Goal: Task Accomplishment & Management: Manage account settings

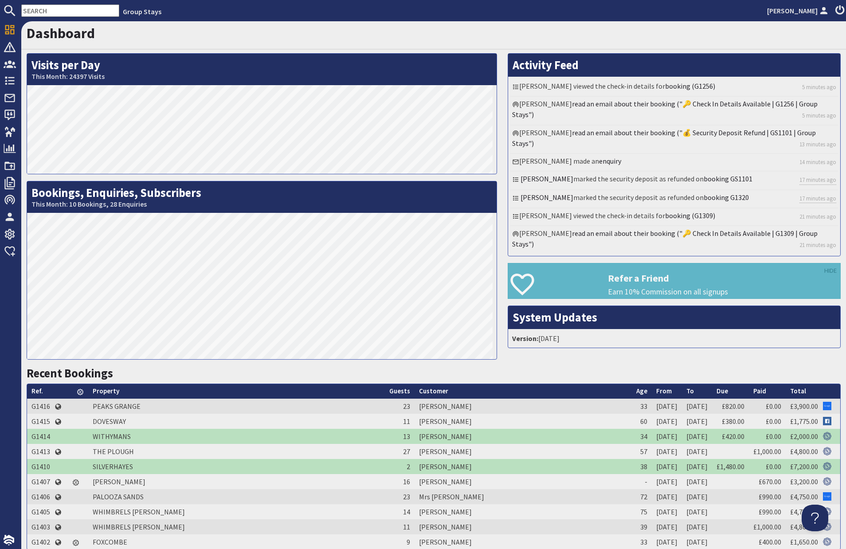
click at [840, 6] on use at bounding box center [840, 9] width 9 height 10
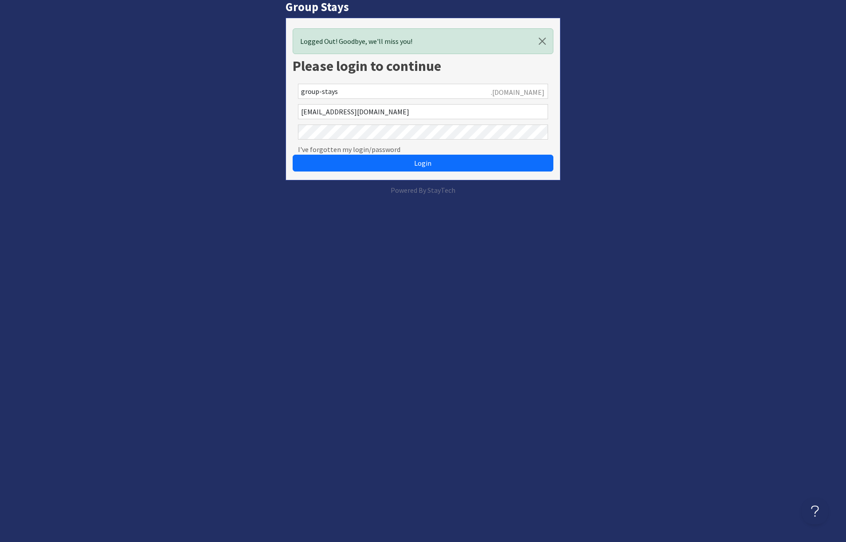
click at [246, 136] on div "Group Stays Logged Out! Goodbye, we'll miss you! Please login to continue group…" at bounding box center [423, 98] width 857 height 196
drag, startPoint x: 389, startPoint y: 113, endPoint x: 199, endPoint y: 112, distance: 190.3
click at [199, 112] on div "Group Stays Logged Out! Goodbye, we'll miss you! Please login to continue group…" at bounding box center [423, 98] width 857 height 196
paste input "camilla@daneswood.co.uk"
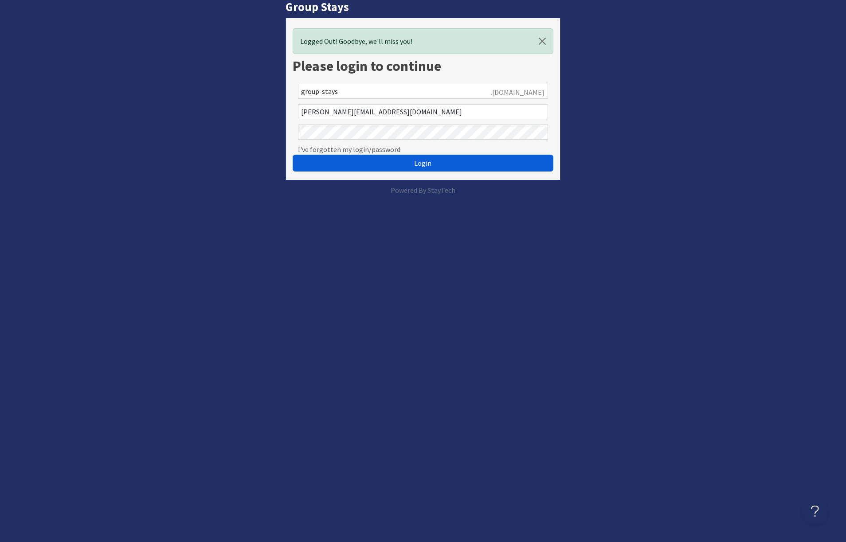
type input "camilla@daneswood.co.uk"
click at [418, 158] on button "Login" at bounding box center [423, 163] width 261 height 17
